Goal: Transaction & Acquisition: Purchase product/service

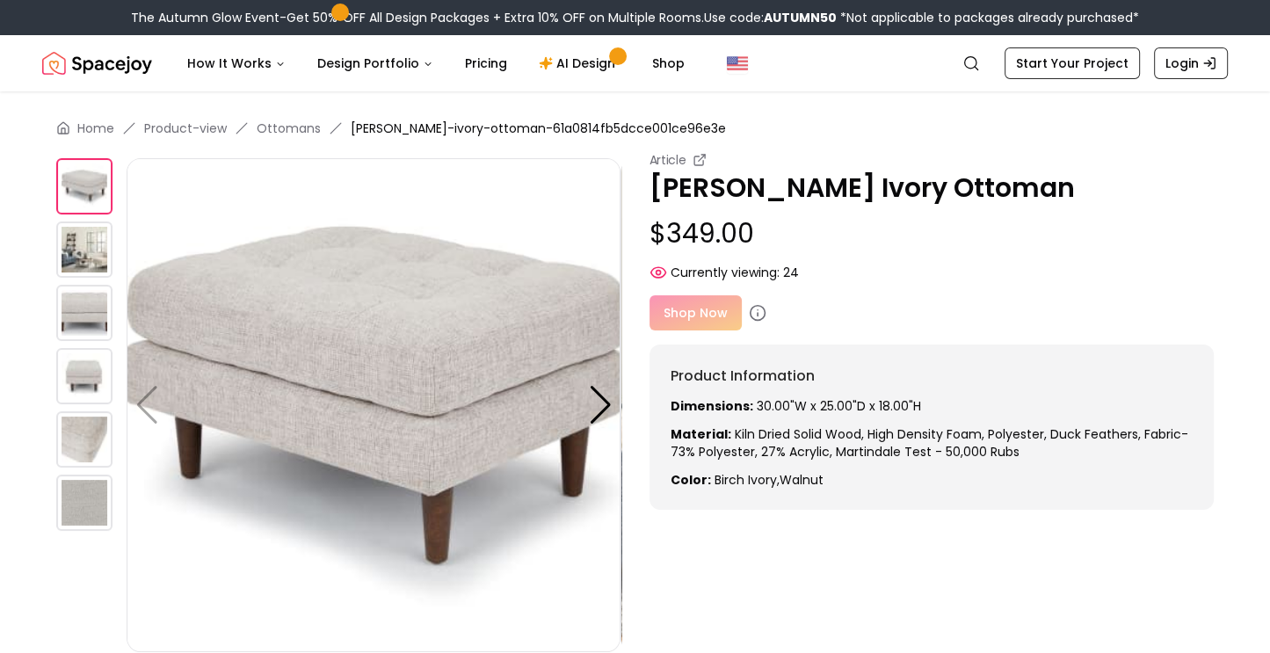
click at [90, 247] on img at bounding box center [84, 249] width 56 height 56
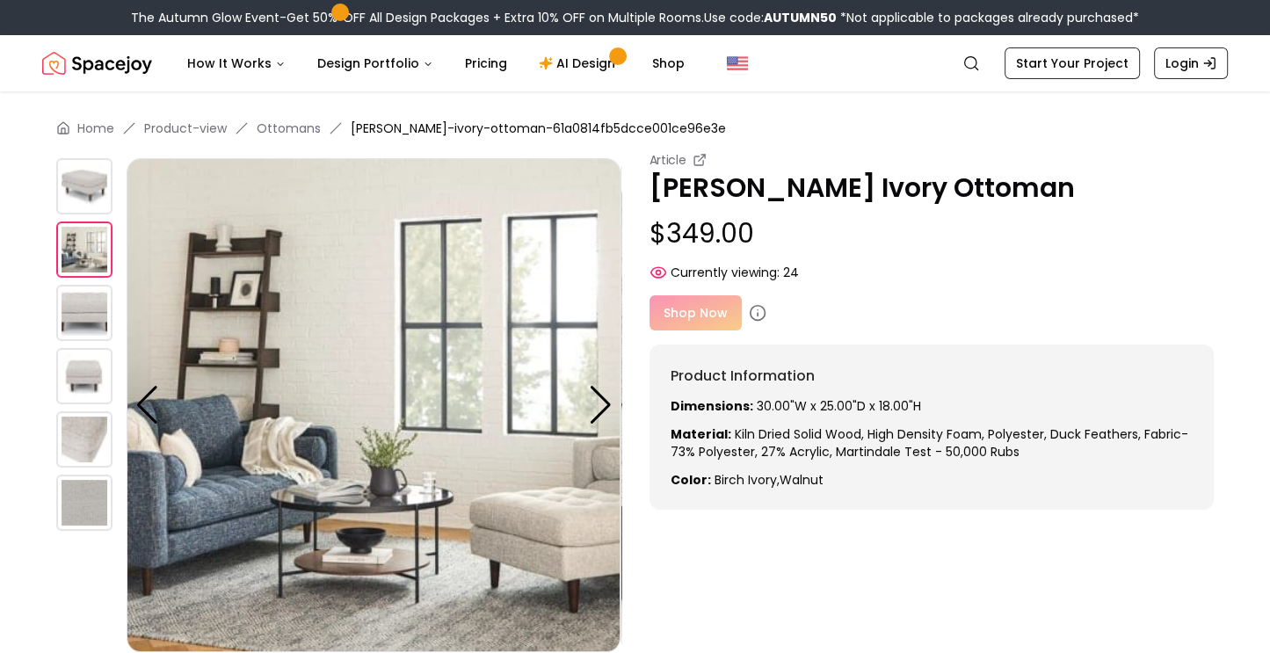
click at [83, 317] on img at bounding box center [84, 313] width 56 height 56
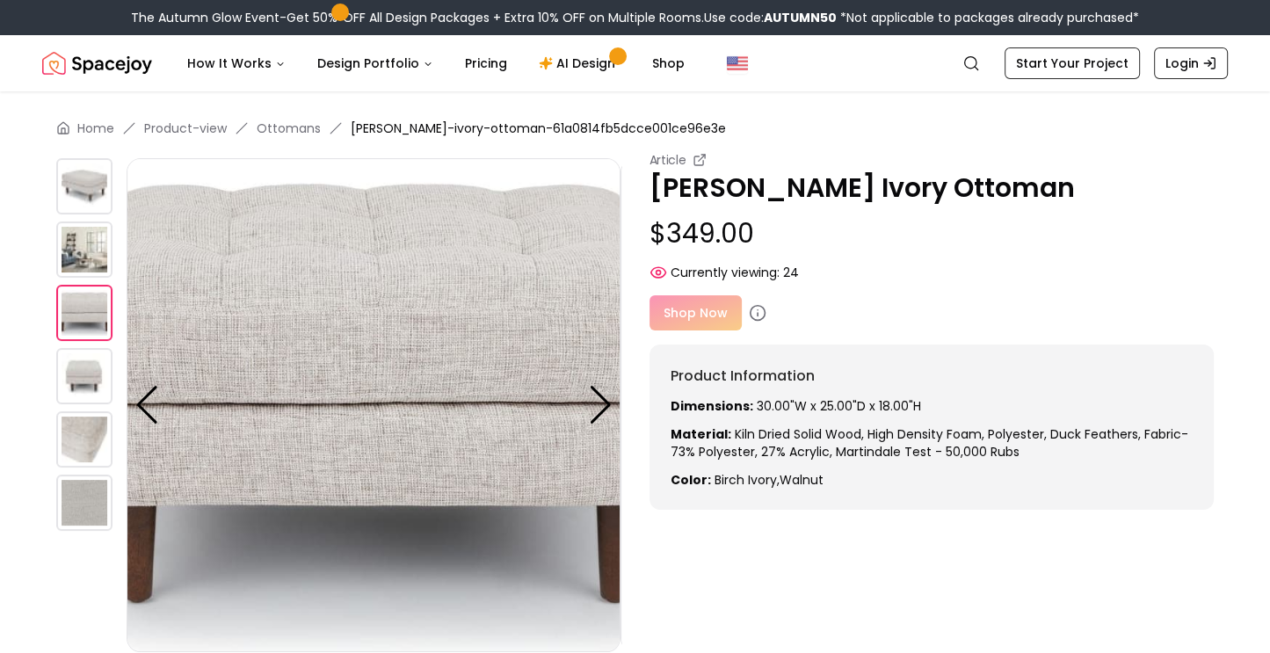
click at [88, 361] on img at bounding box center [84, 376] width 56 height 56
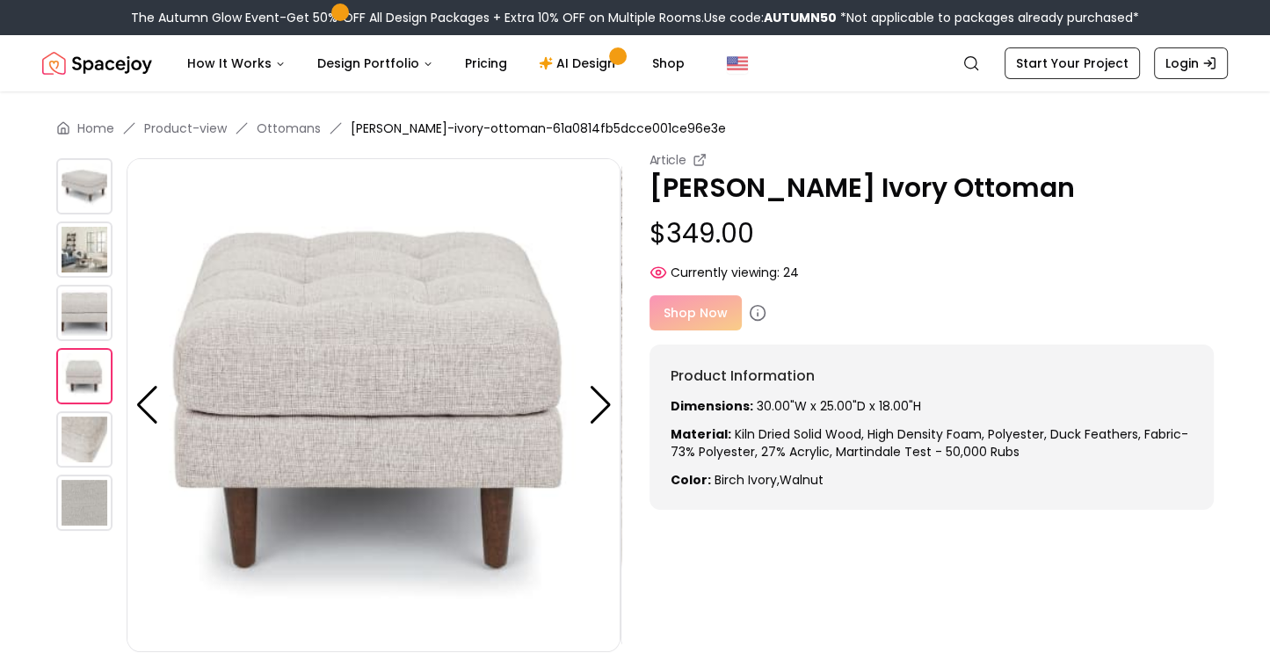
click at [74, 432] on img at bounding box center [84, 439] width 56 height 56
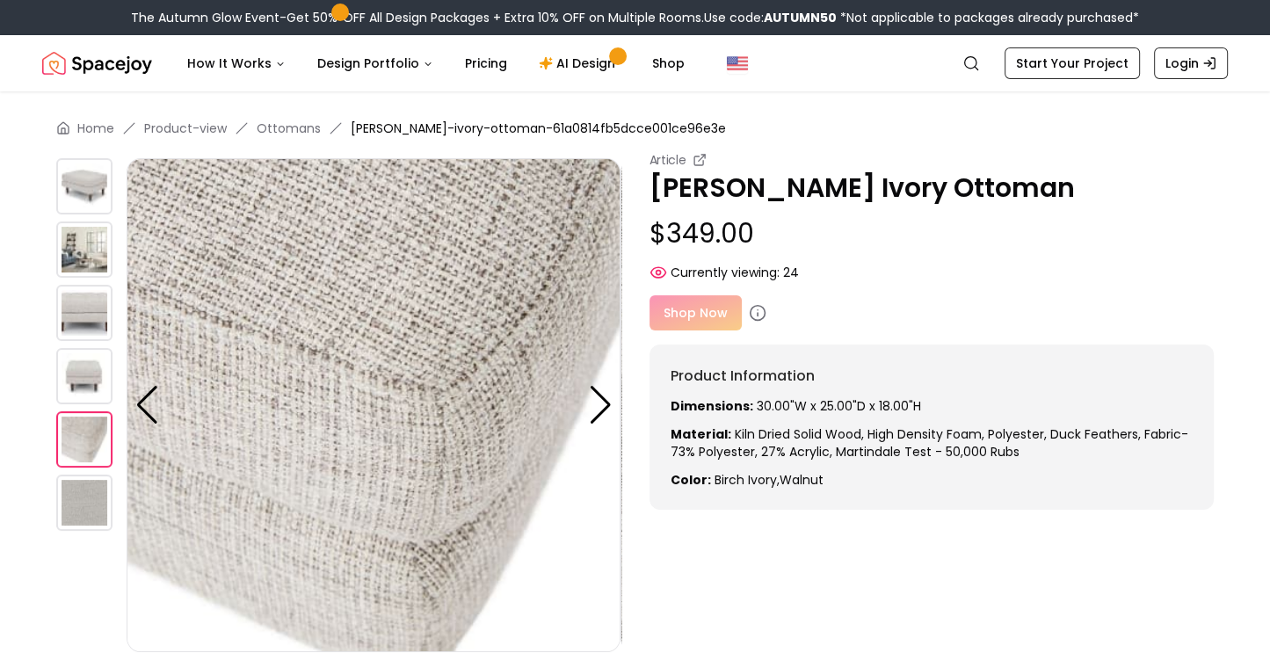
click at [71, 504] on img at bounding box center [84, 502] width 56 height 56
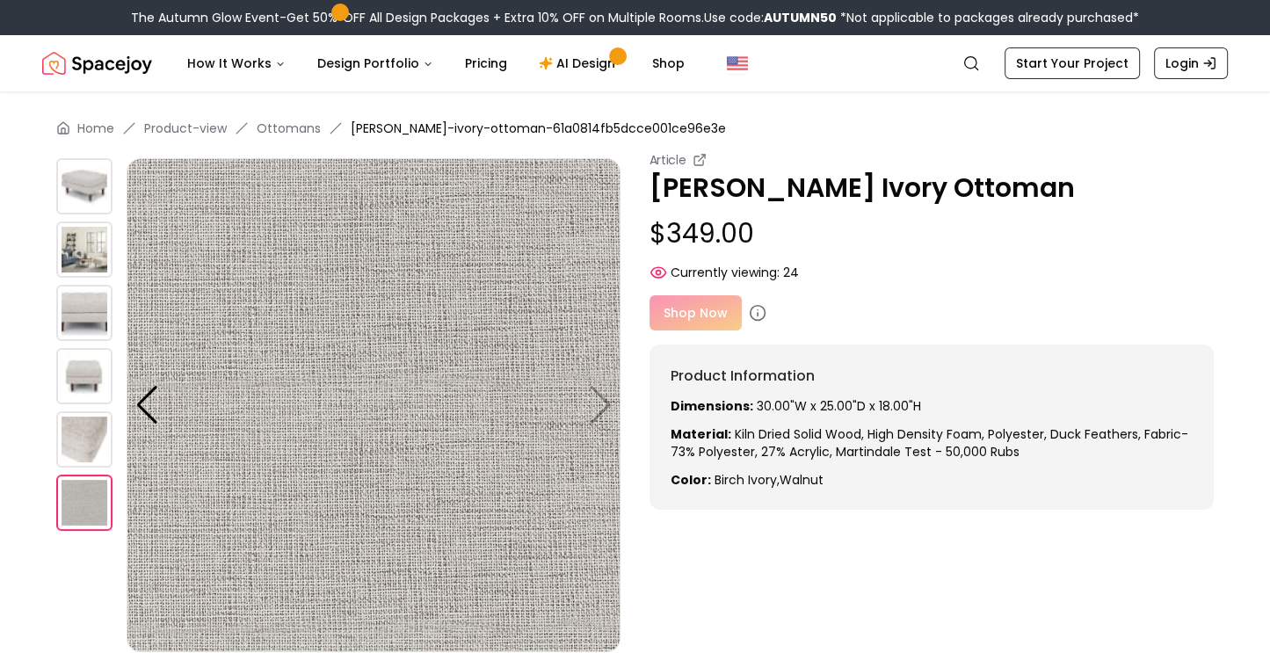
click at [93, 195] on img at bounding box center [84, 186] width 56 height 56
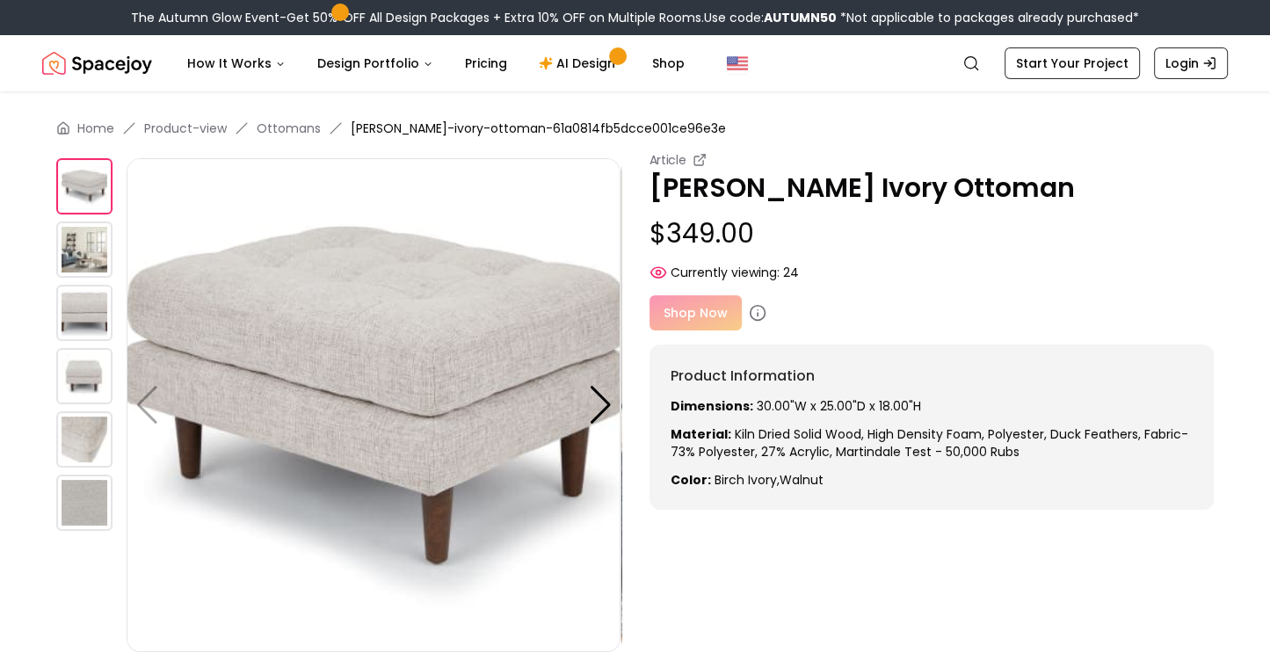
click at [696, 312] on div "Shop Now" at bounding box center [931, 312] width 565 height 35
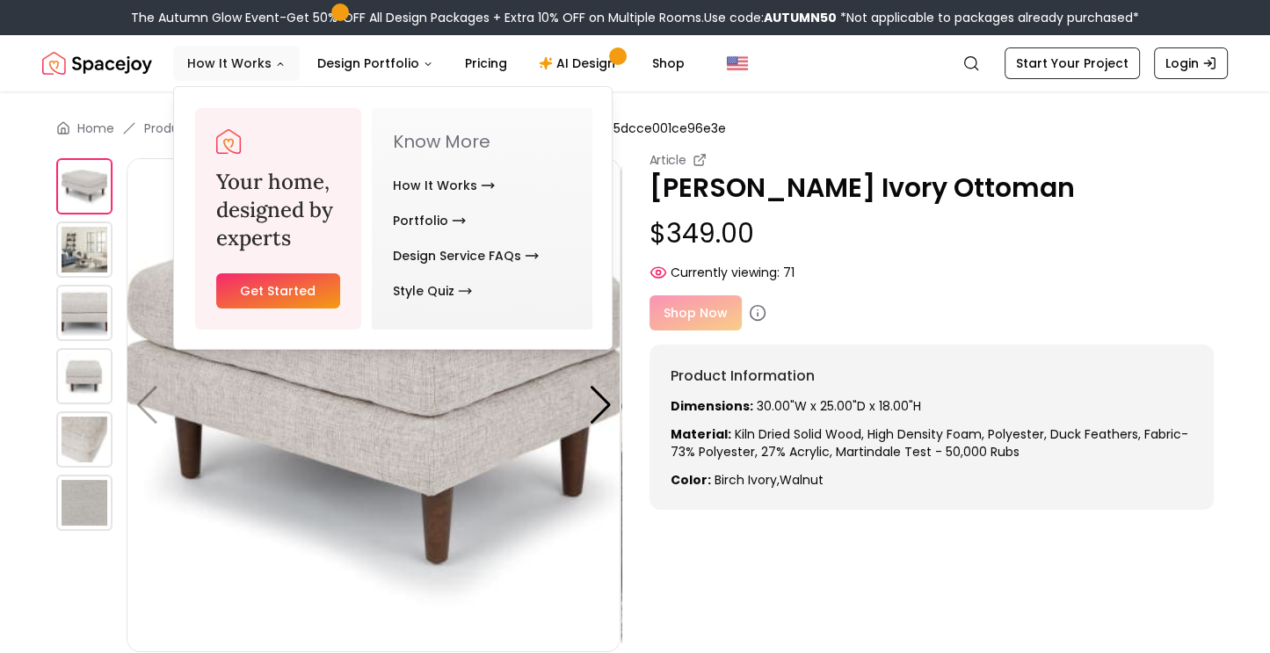
click at [260, 55] on button "How It Works" at bounding box center [236, 63] width 127 height 35
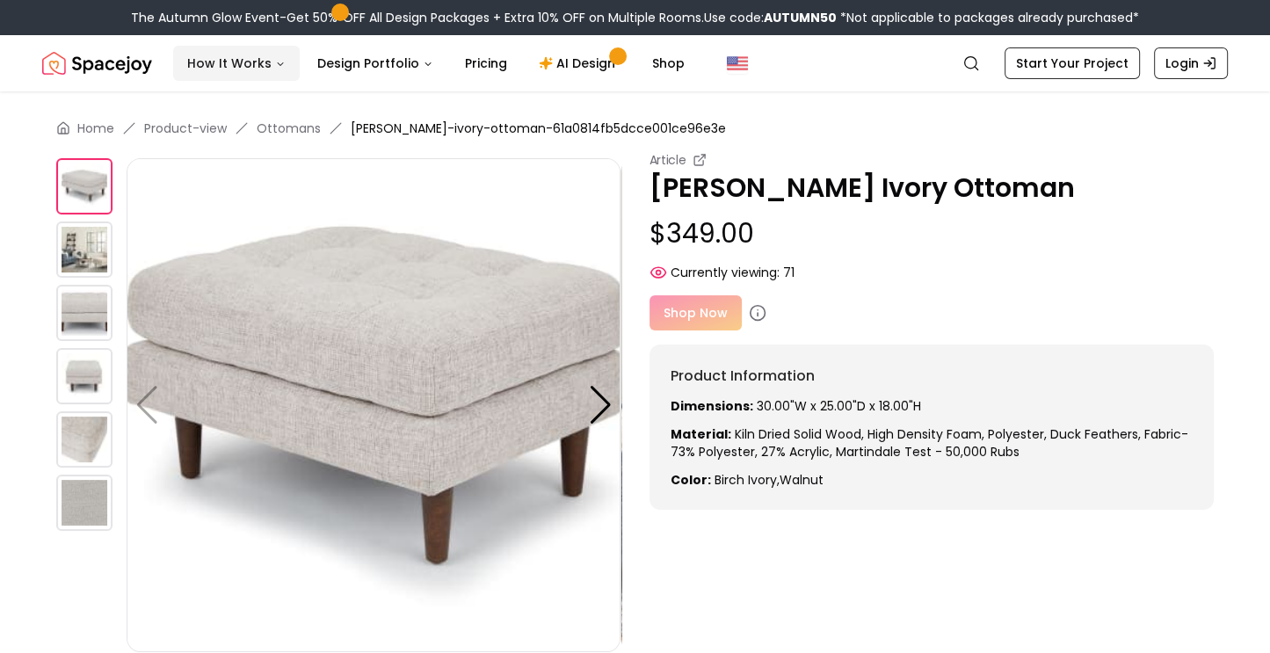
click at [252, 68] on button "How It Works" at bounding box center [236, 63] width 127 height 35
click at [291, 130] on link "Ottomans" at bounding box center [289, 128] width 64 height 18
click at [602, 401] on div at bounding box center [601, 405] width 24 height 39
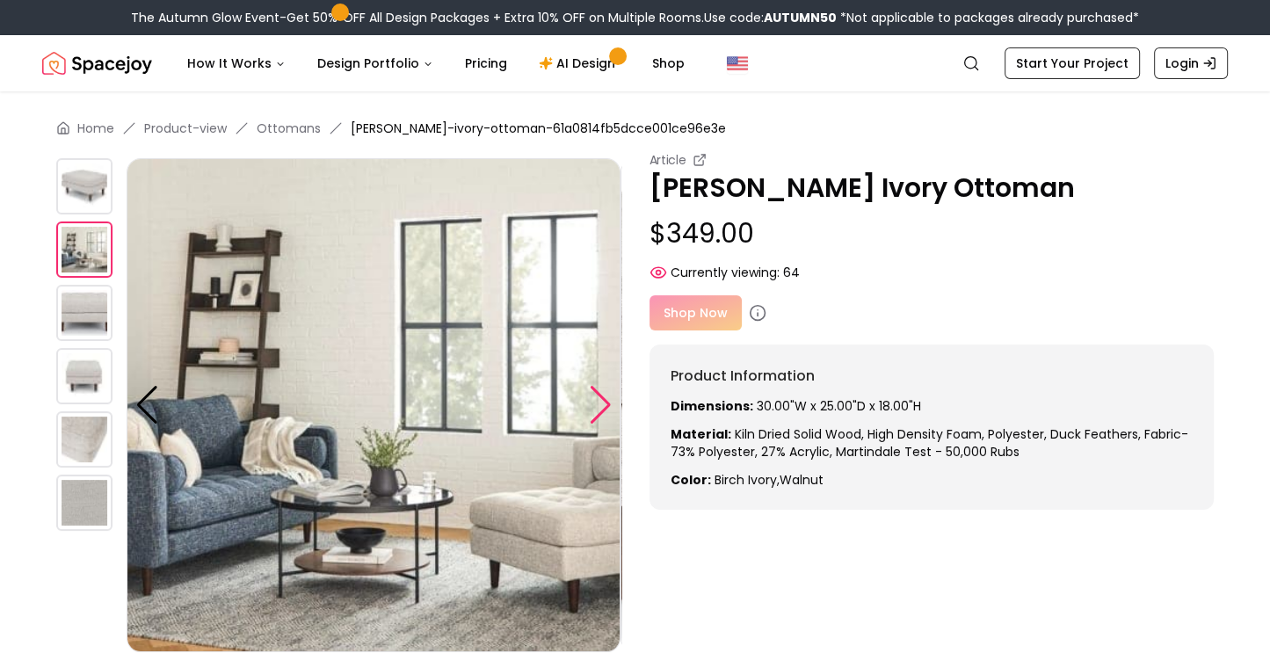
click at [602, 401] on div at bounding box center [601, 405] width 24 height 39
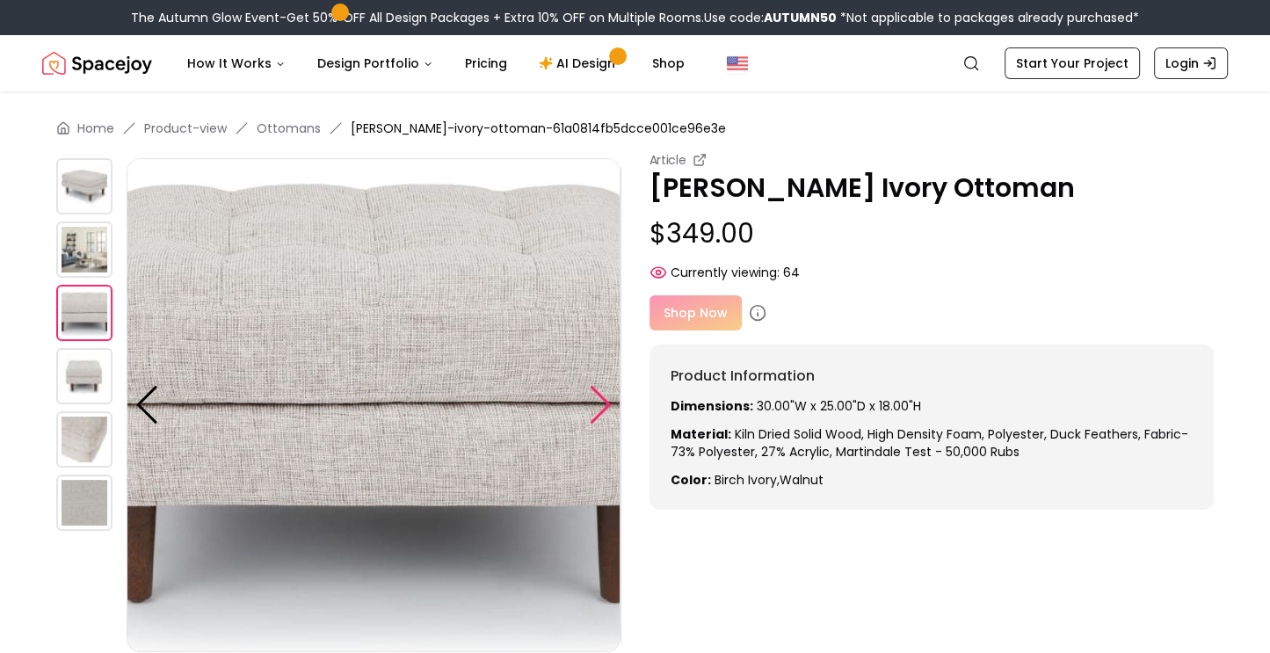
click at [602, 401] on div at bounding box center [601, 405] width 24 height 39
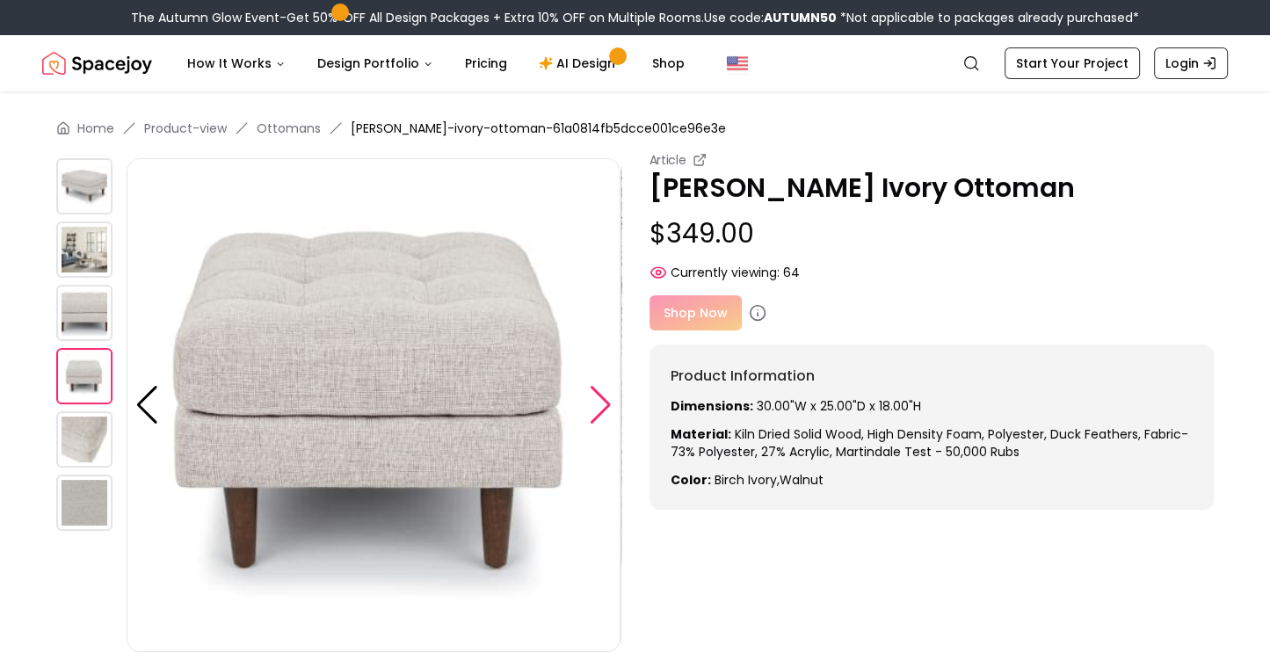
click at [602, 401] on div at bounding box center [601, 405] width 24 height 39
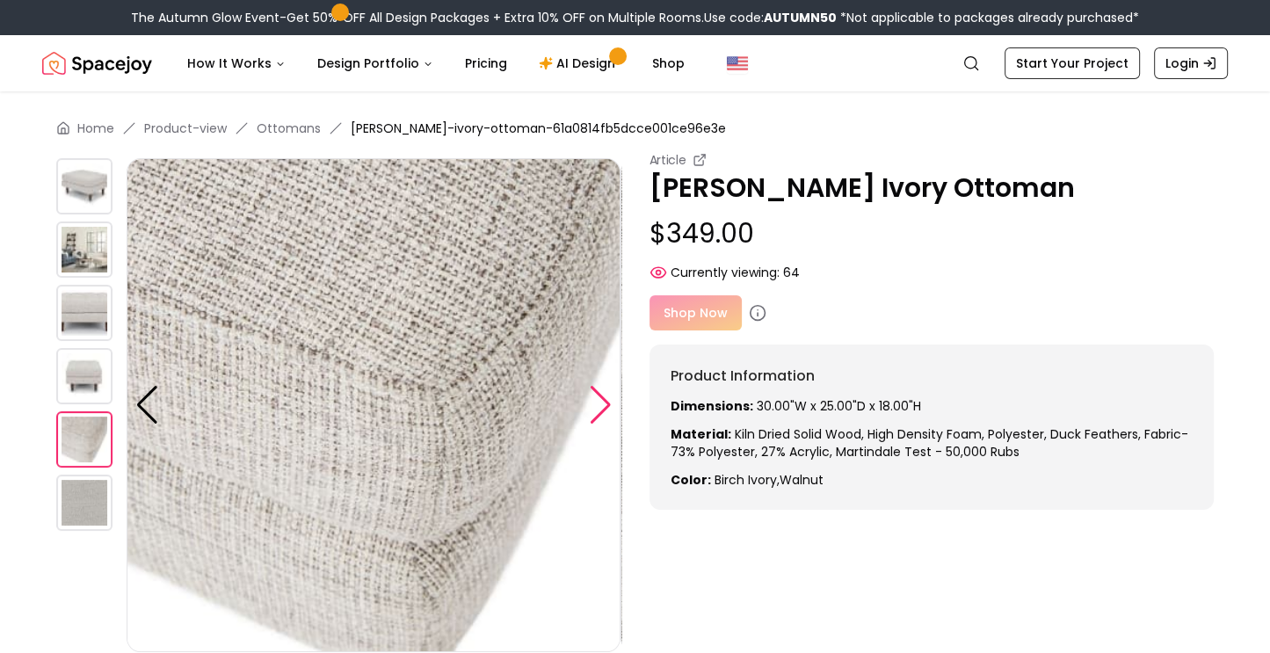
click at [602, 401] on div at bounding box center [601, 405] width 24 height 39
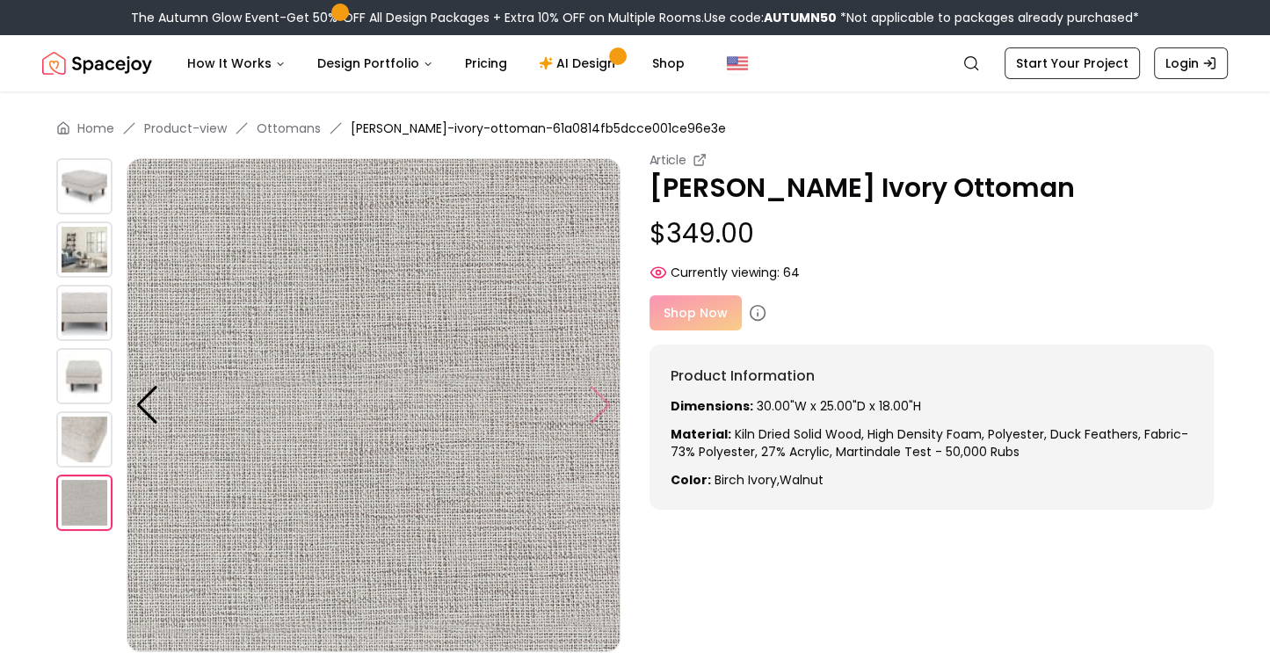
click at [602, 401] on img at bounding box center [374, 405] width 494 height 494
